Goal: Task Accomplishment & Management: Use online tool/utility

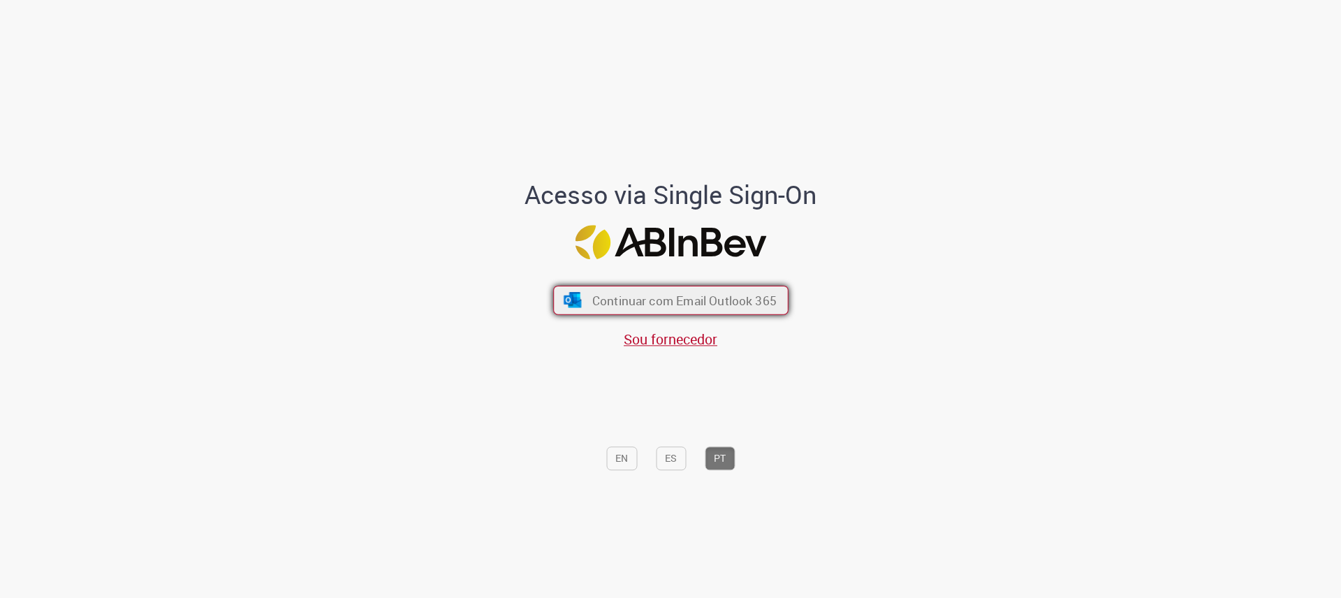
click at [606, 300] on span "Continuar com Email Outlook 365" at bounding box center [683, 301] width 184 height 16
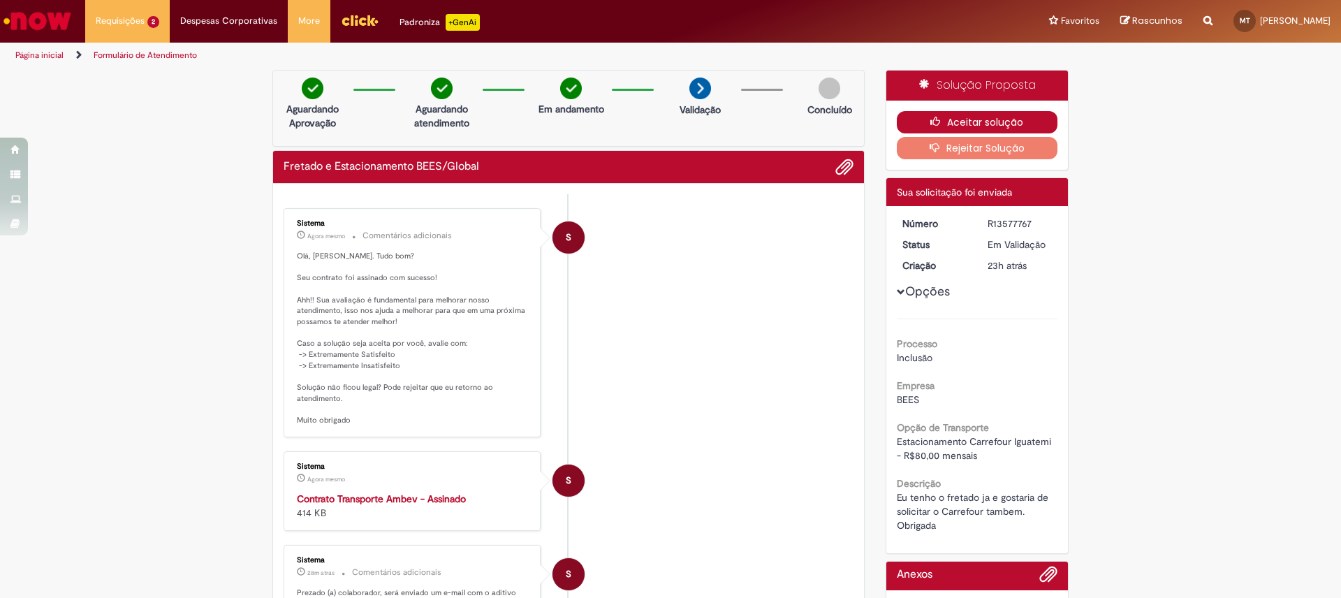
click at [968, 115] on button "Aceitar solução" at bounding box center [977, 122] width 161 height 22
